Goal: Information Seeking & Learning: Check status

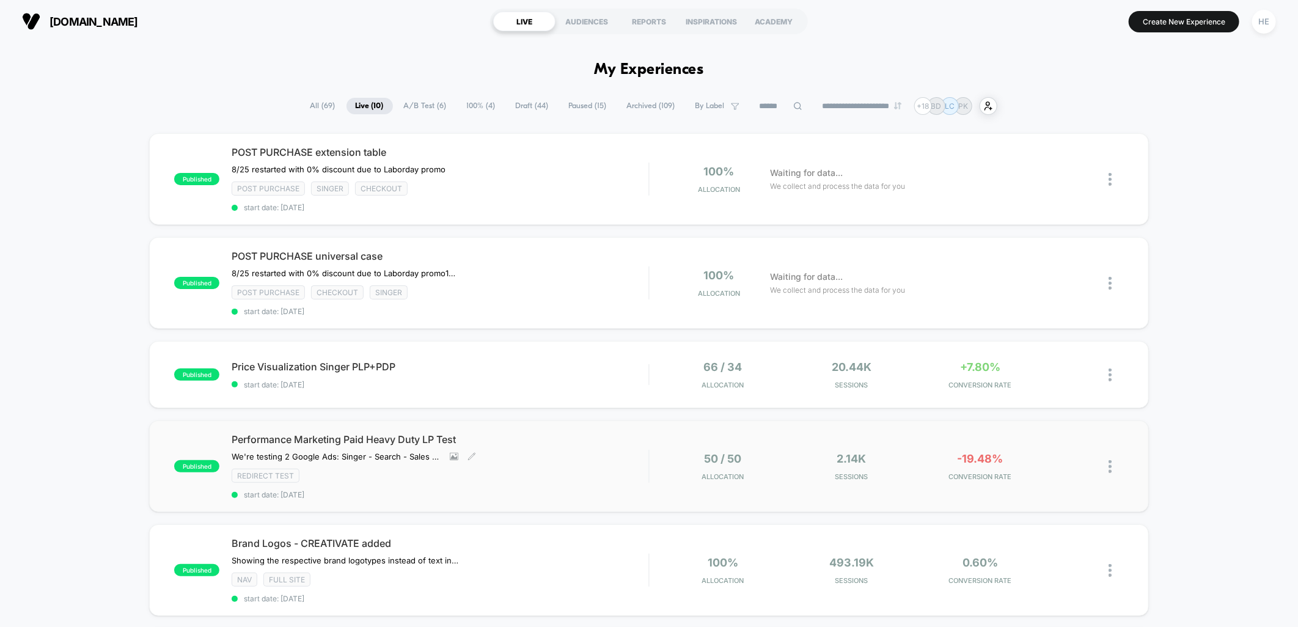
click at [603, 436] on span "Performance Marketing Paid Heavy Duty LP Test" at bounding box center [440, 439] width 417 height 12
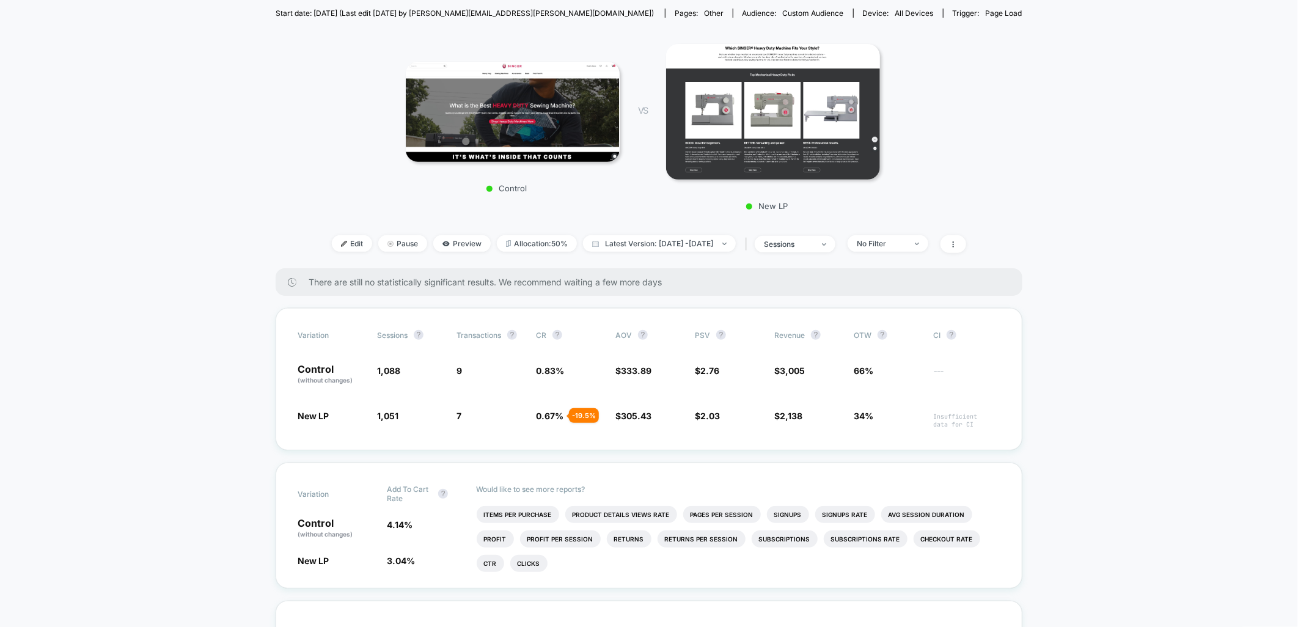
scroll to position [203, 0]
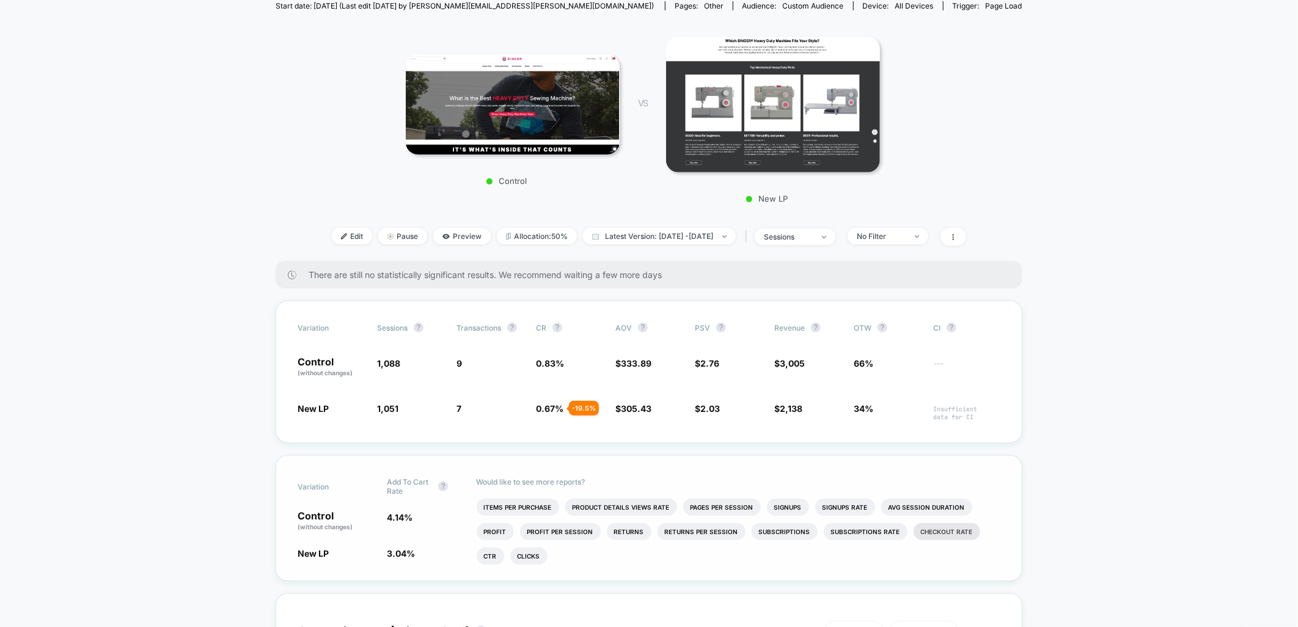
click at [940, 540] on li "Checkout Rate" at bounding box center [946, 531] width 67 height 17
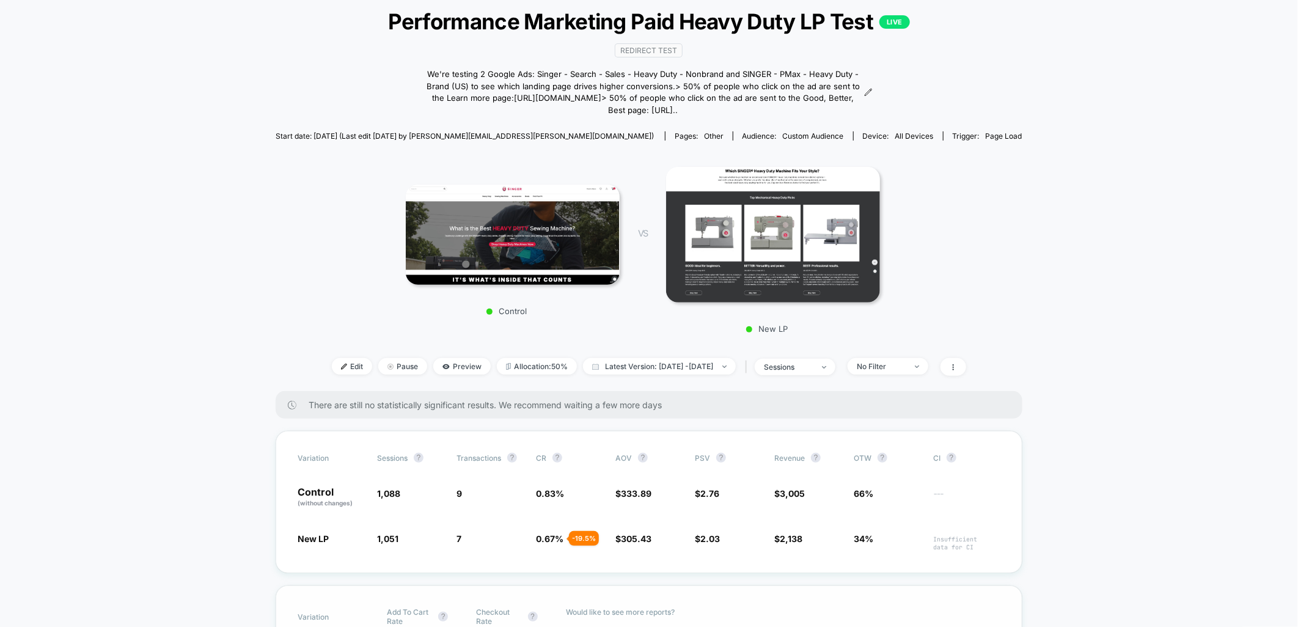
scroll to position [0, 0]
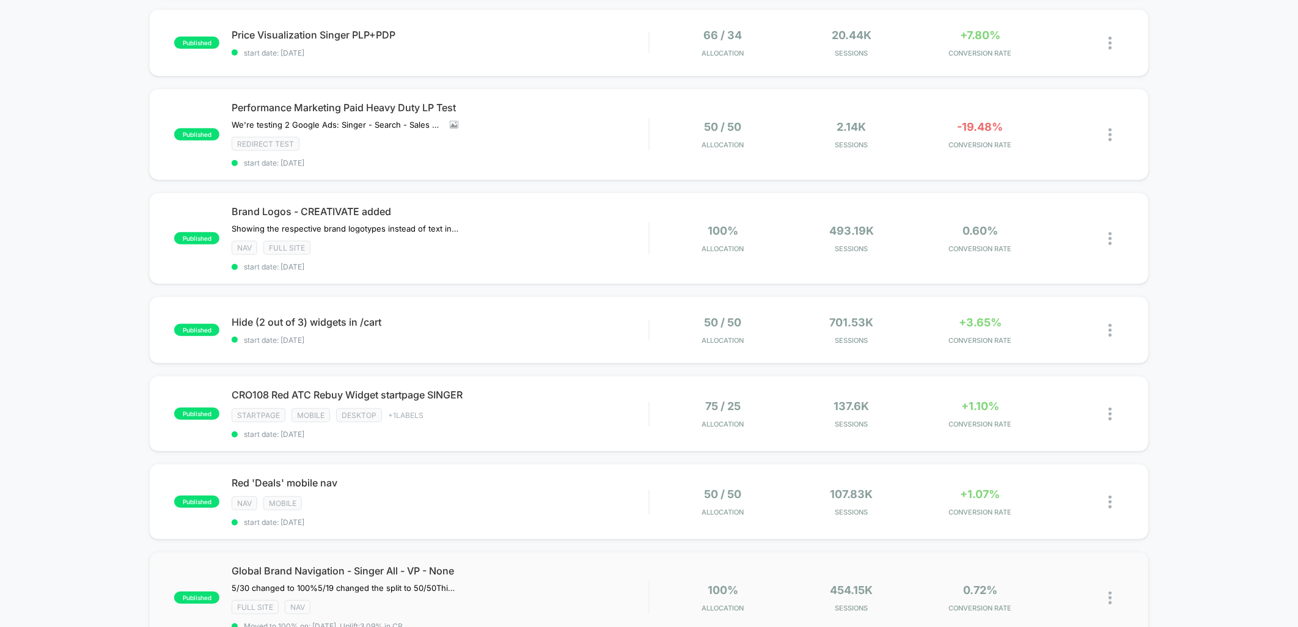
scroll to position [136, 0]
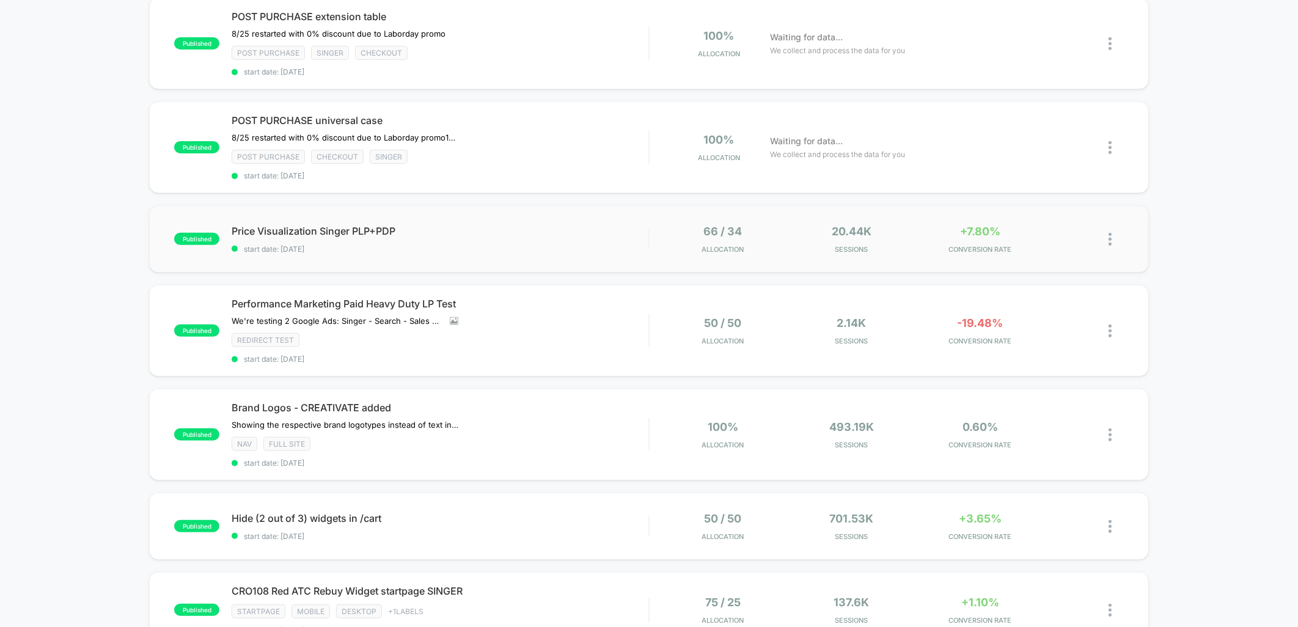
click at [627, 252] on div "published Price Visualization Singer PLP+PDP start date: 2025-08-22 66 / 34 All…" at bounding box center [648, 238] width 999 height 67
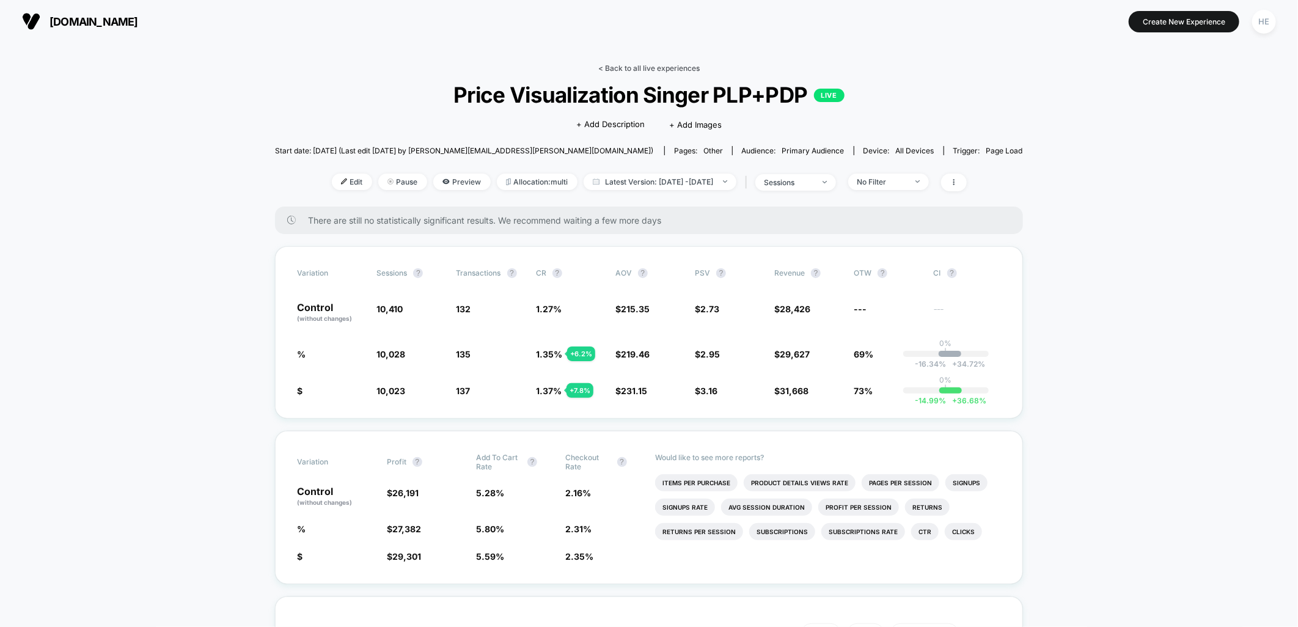
click at [644, 64] on link "< Back to all live experiences" at bounding box center [648, 68] width 101 height 9
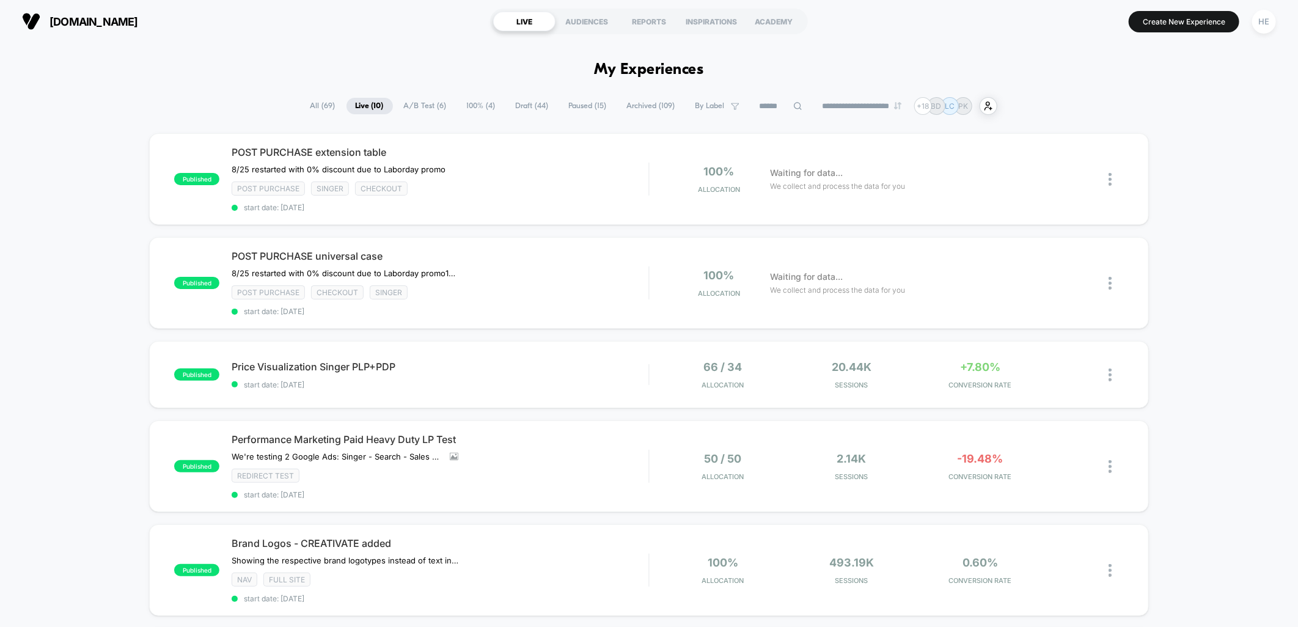
click at [1194, 263] on div "published POST PURCHASE extension table ﻿8/25 restarted with 0% discount due to…" at bounding box center [649, 628] width 1298 height 991
click at [1263, 198] on div "published POST PURCHASE extension table ﻿8/25 restarted with 0% discount due to…" at bounding box center [649, 628] width 1298 height 991
